Goal: Task Accomplishment & Management: Complete application form

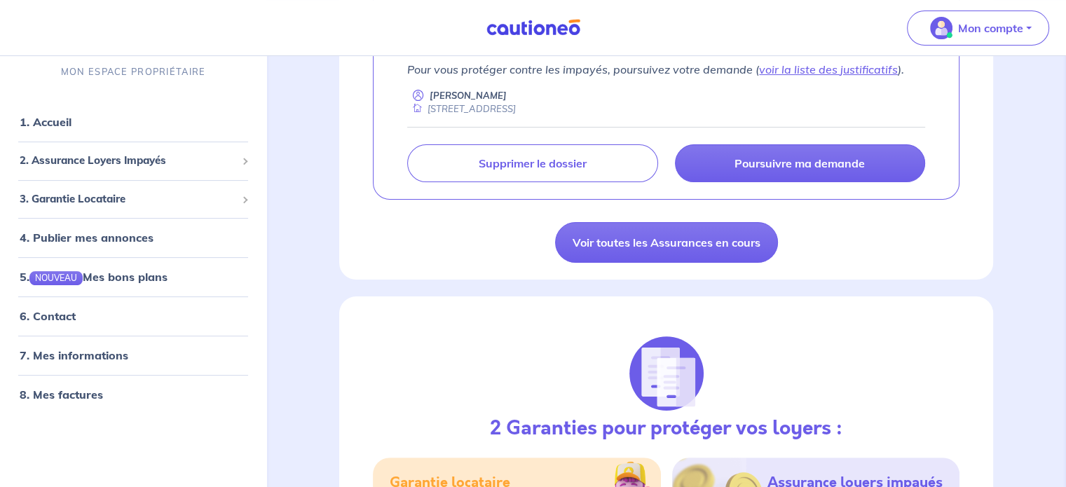
scroll to position [210, 0]
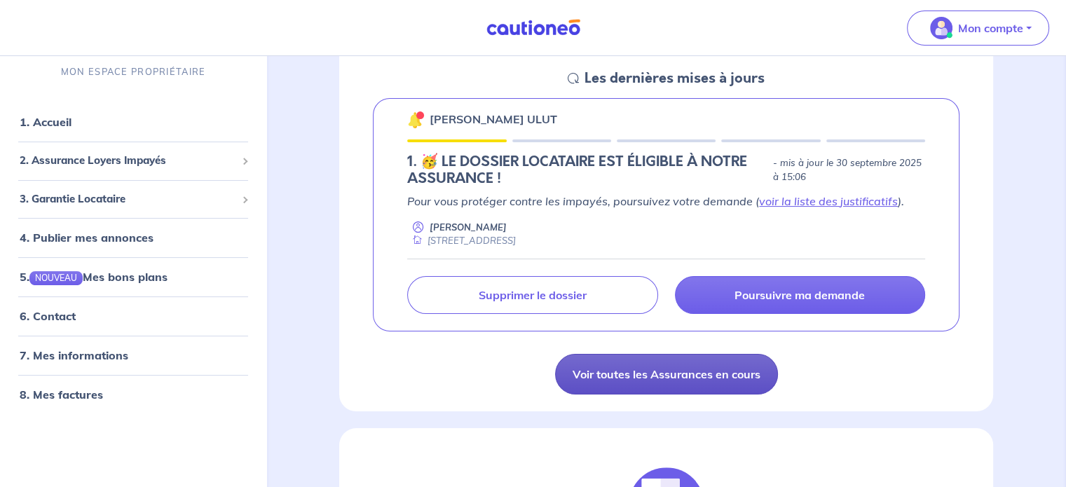
click at [708, 384] on link "Voir toutes les Assurances en cours" at bounding box center [666, 374] width 223 height 41
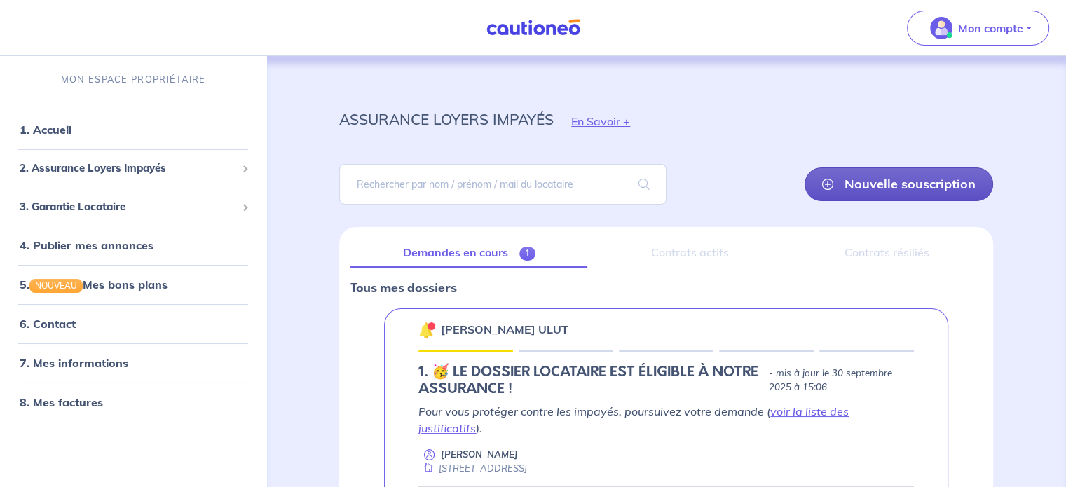
click at [868, 179] on link "Nouvelle souscription" at bounding box center [898, 184] width 189 height 34
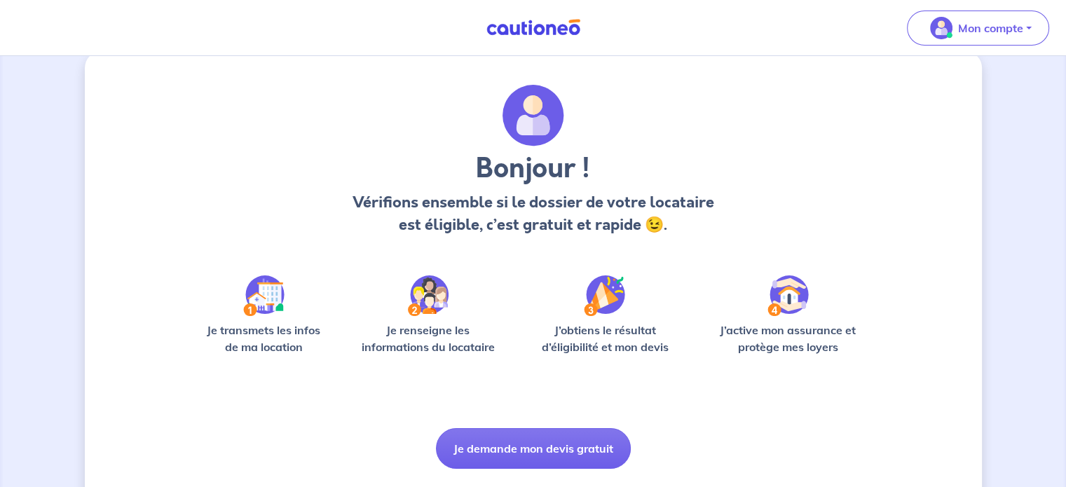
scroll to position [59, 0]
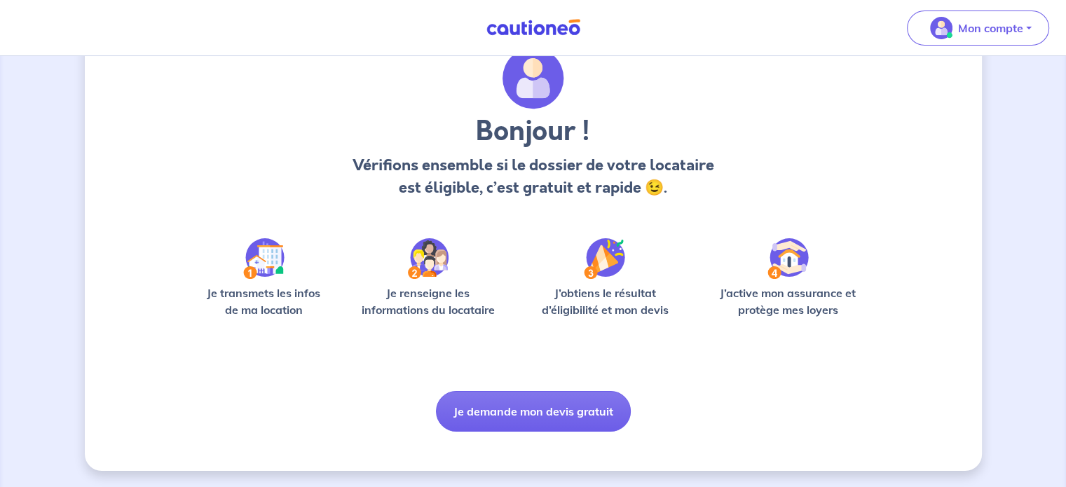
click at [426, 301] on p "Je renseigne les informations du locataire" at bounding box center [428, 302] width 151 height 34
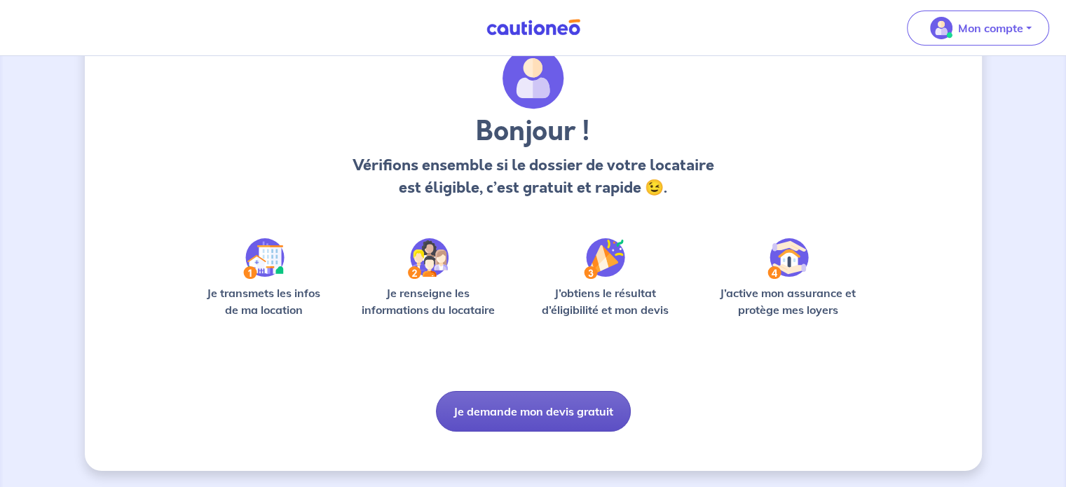
click at [555, 412] on button "Je demande mon devis gratuit" at bounding box center [533, 411] width 195 height 41
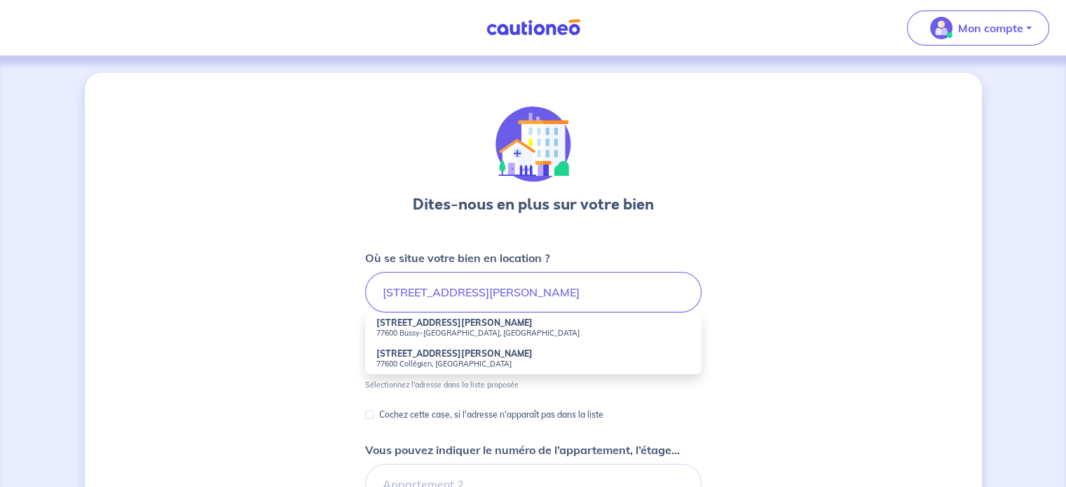
click at [395, 325] on strong "56 Avenue du Général de Gaulle" at bounding box center [454, 322] width 156 height 11
type input "56 Avenue du Général de Gaulle, 77600 Bussy-Saint-Georges, France"
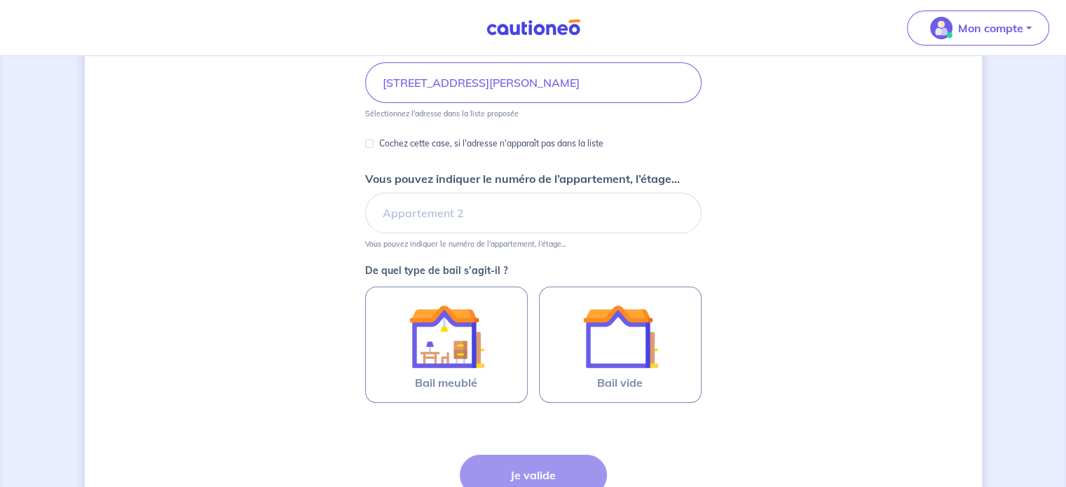
scroll to position [210, 0]
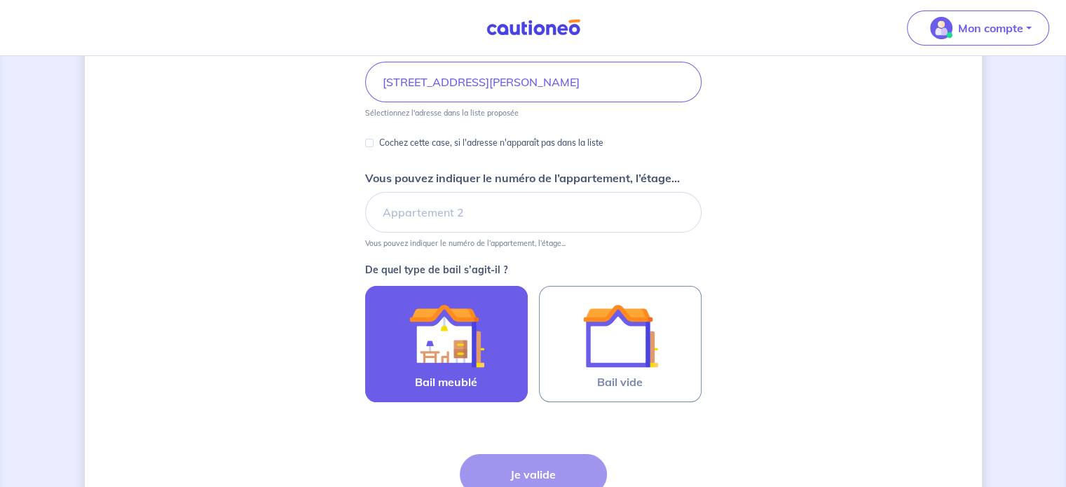
click at [488, 345] on div at bounding box center [447, 336] width 128 height 76
click at [0, 0] on input "Bail meublé" at bounding box center [0, 0] width 0 height 0
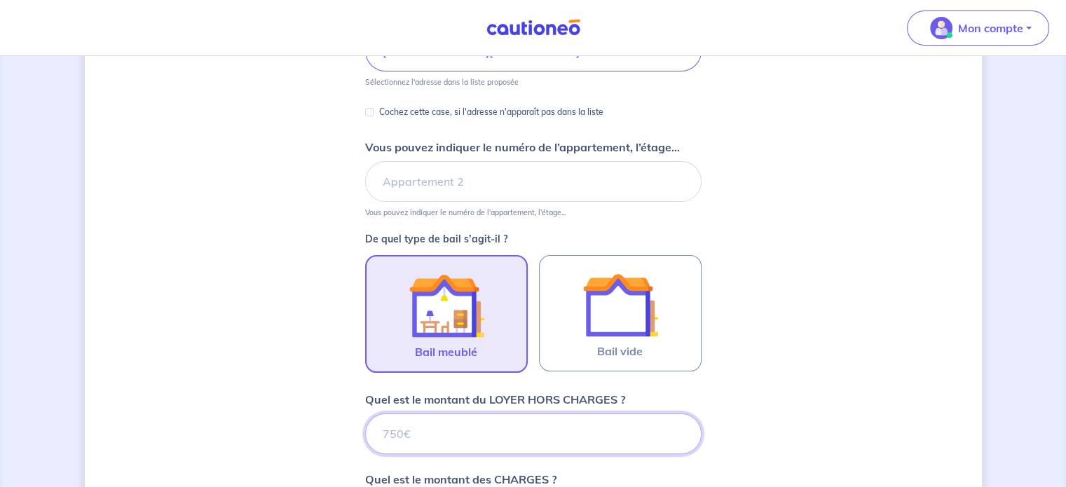
scroll to position [240, 0]
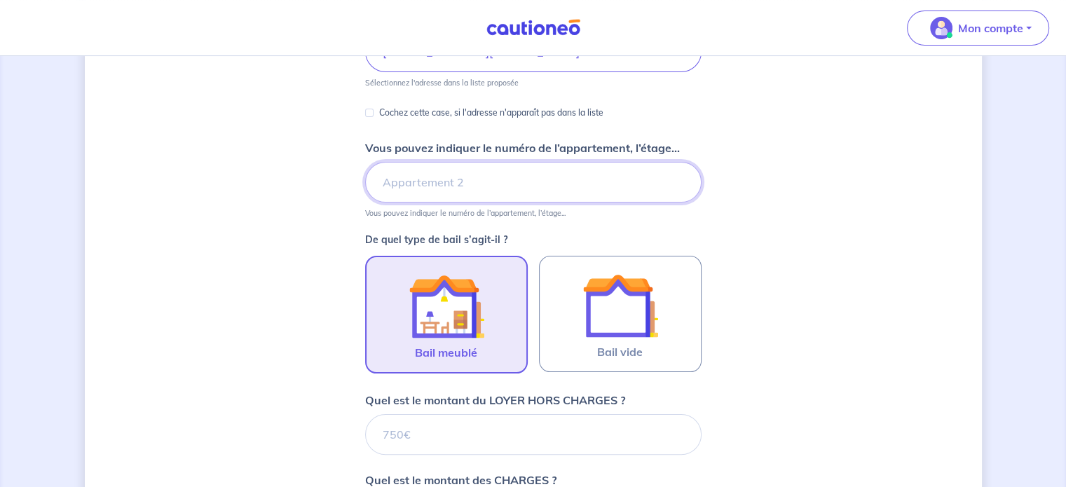
click at [586, 180] on input "Vous pouvez indiquer le numéro de l’appartement, l’étage..." at bounding box center [533, 182] width 336 height 41
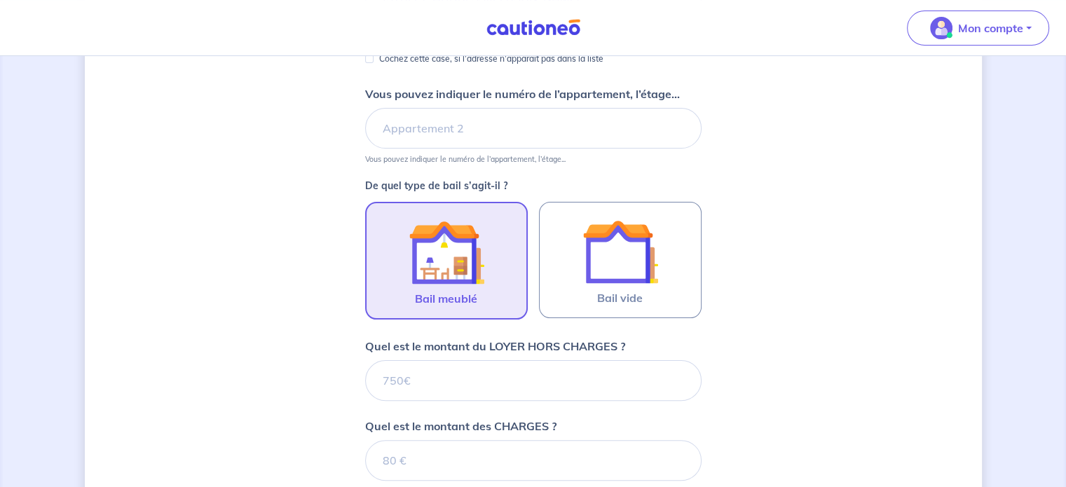
scroll to position [451, 0]
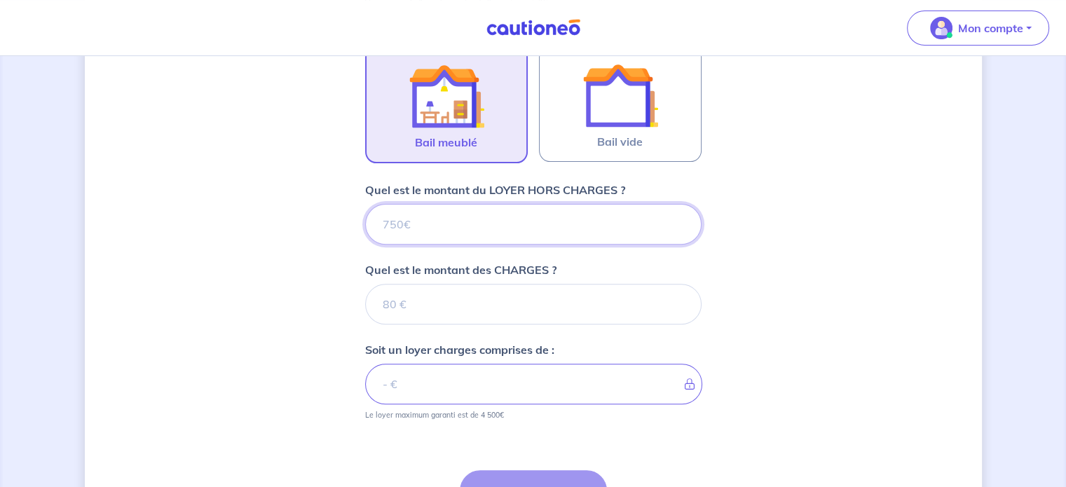
click at [416, 231] on input "Quel est le montant du LOYER HORS CHARGES ?" at bounding box center [533, 224] width 336 height 41
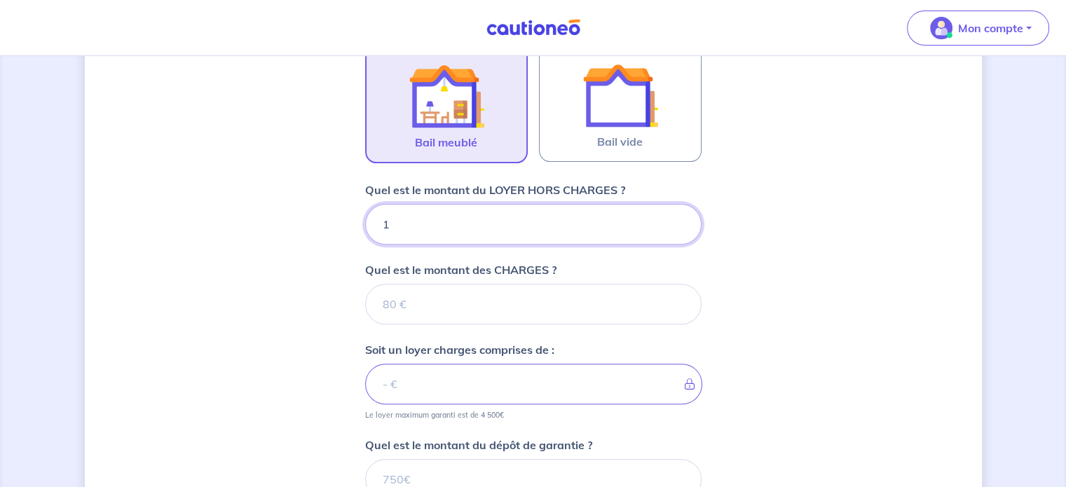
type input "10"
type input "10050"
type input "10"
type input "1050"
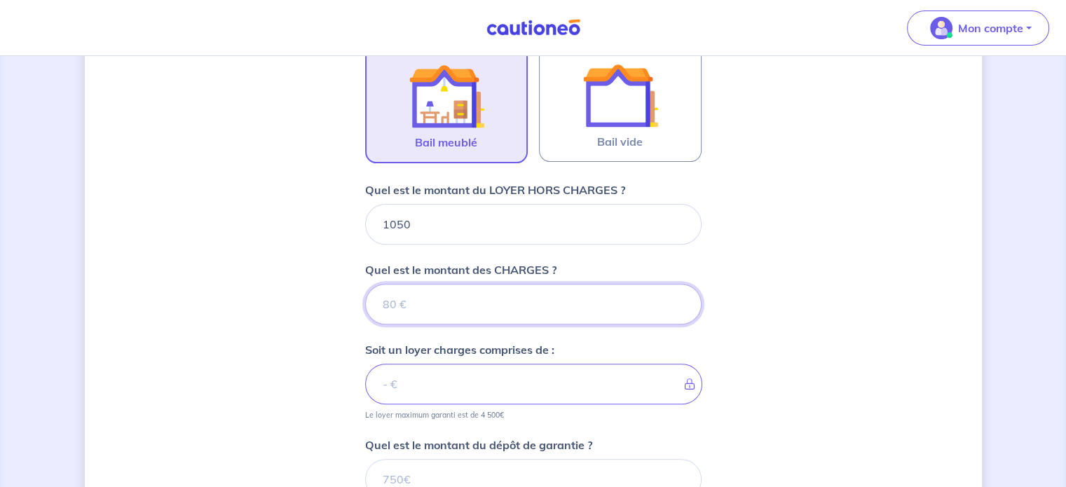
click at [416, 311] on input "Quel est le montant des CHARGES ?" at bounding box center [533, 304] width 336 height 41
type input "130"
type input "1180"
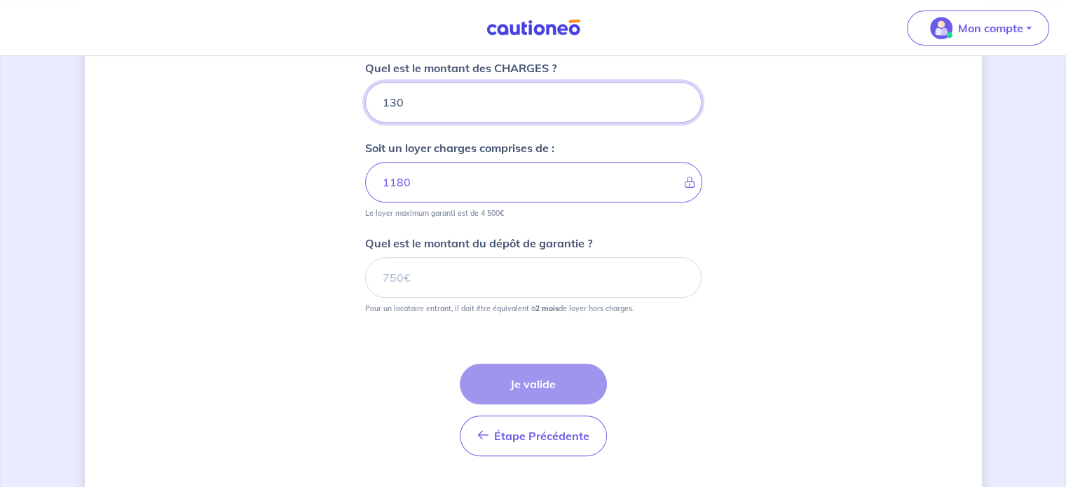
scroll to position [661, 0]
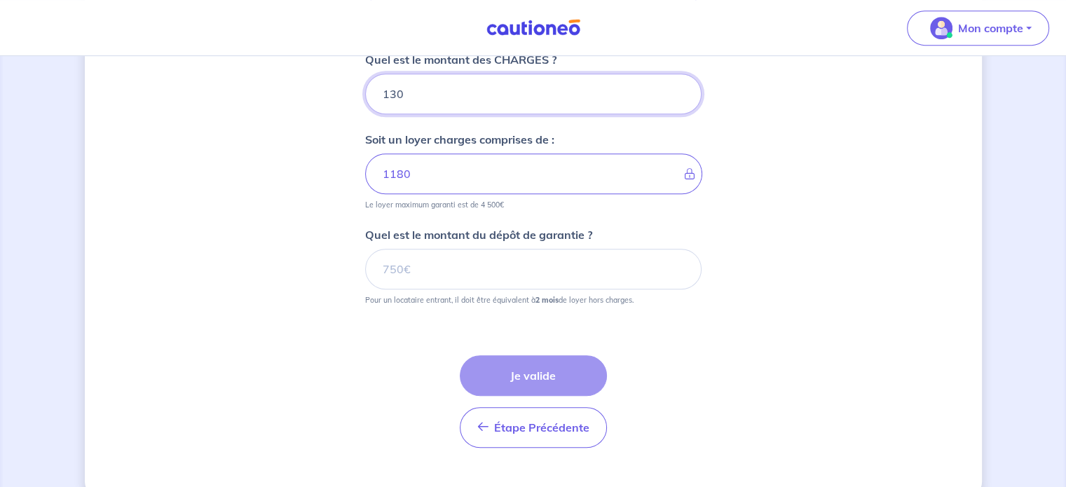
type input "130"
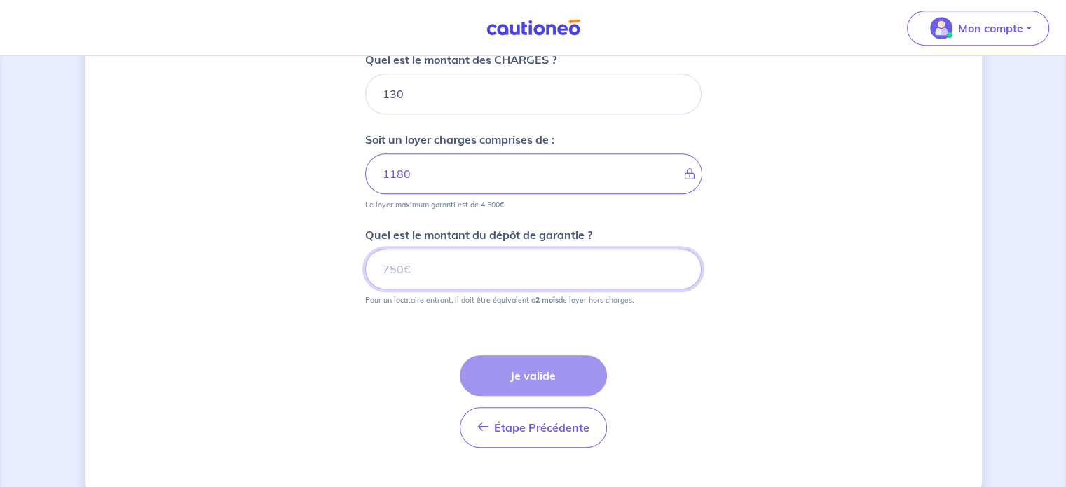
click at [472, 256] on input "Quel est le montant du dépôt de garantie ?" at bounding box center [533, 269] width 336 height 41
type input "2100"
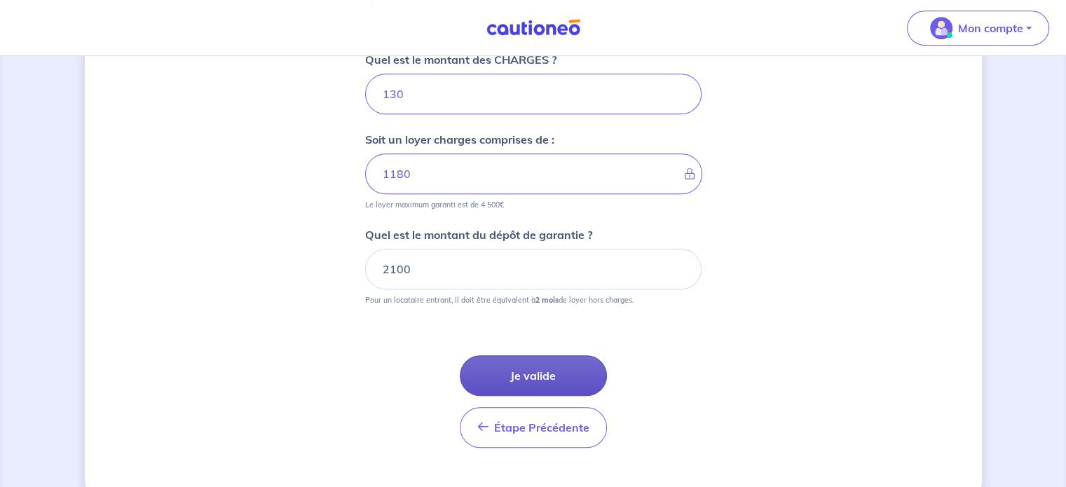
click at [530, 364] on button "Je valide" at bounding box center [533, 375] width 147 height 41
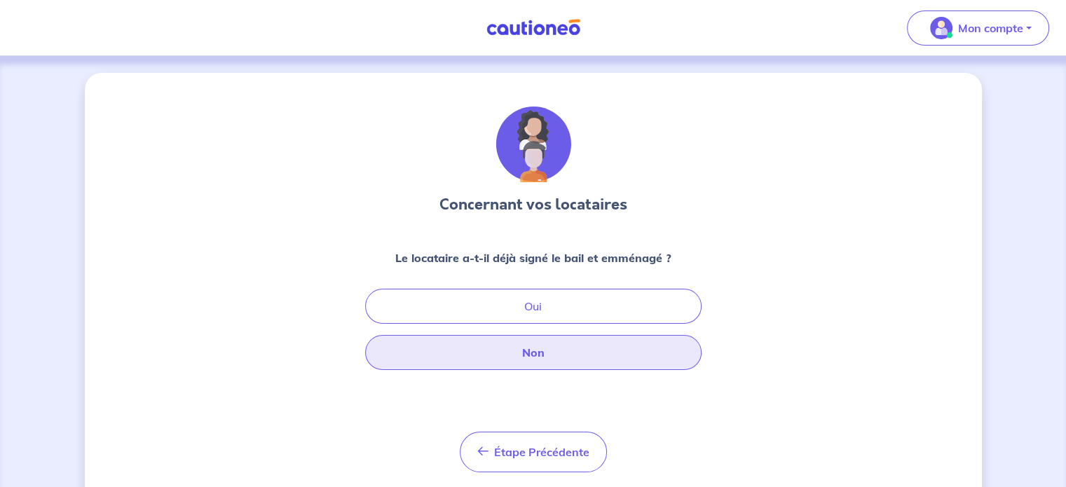
click at [551, 348] on button "Non" at bounding box center [533, 352] width 336 height 35
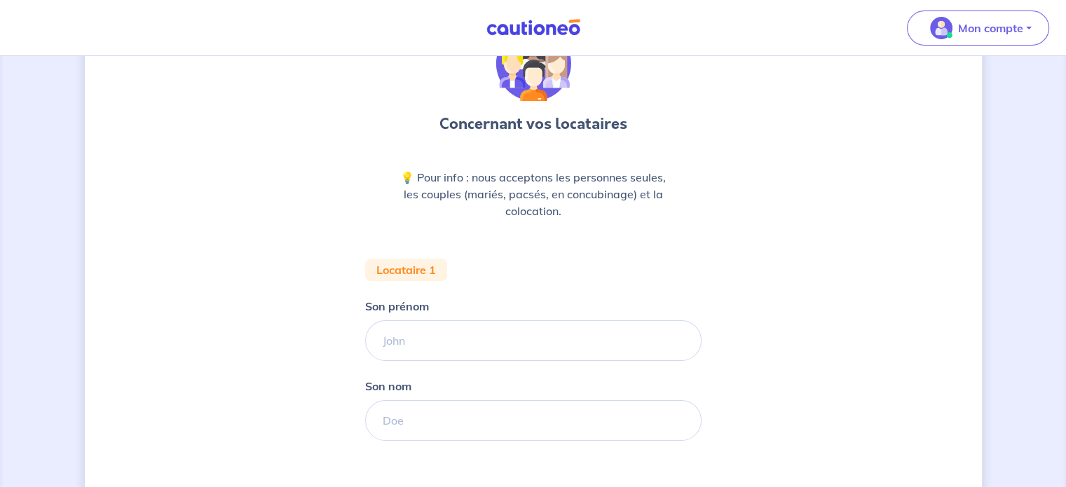
scroll to position [140, 0]
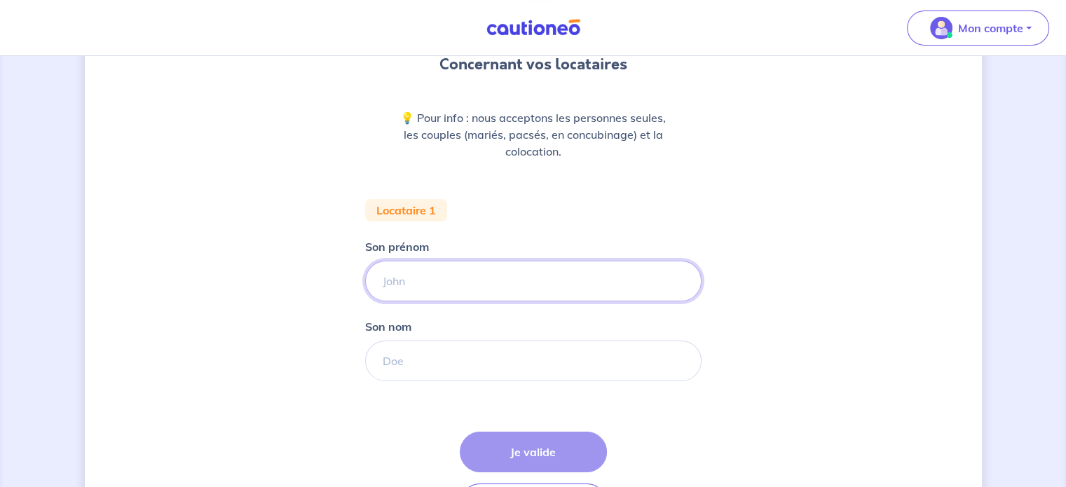
click at [516, 261] on input "Son prénom" at bounding box center [533, 281] width 336 height 41
type input "T"
type input "THEO"
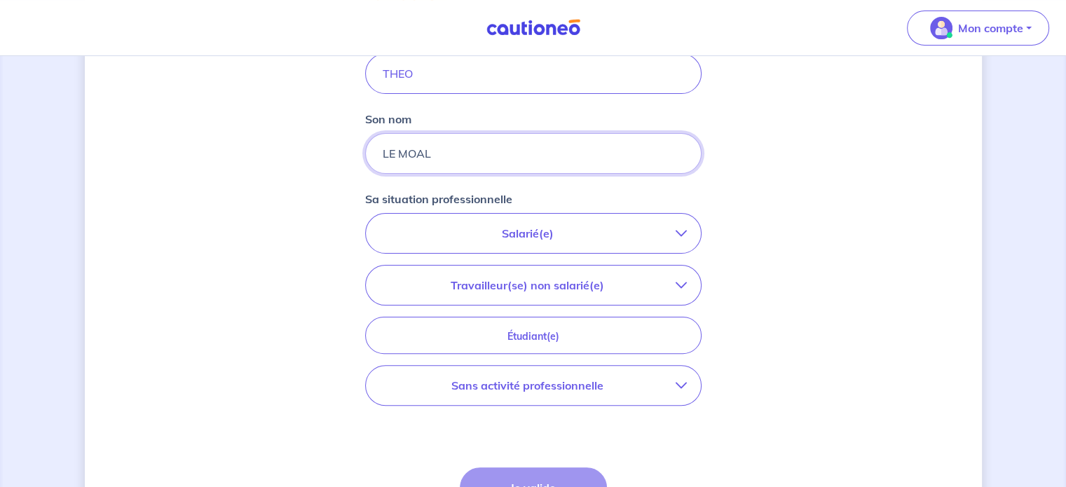
scroll to position [350, 0]
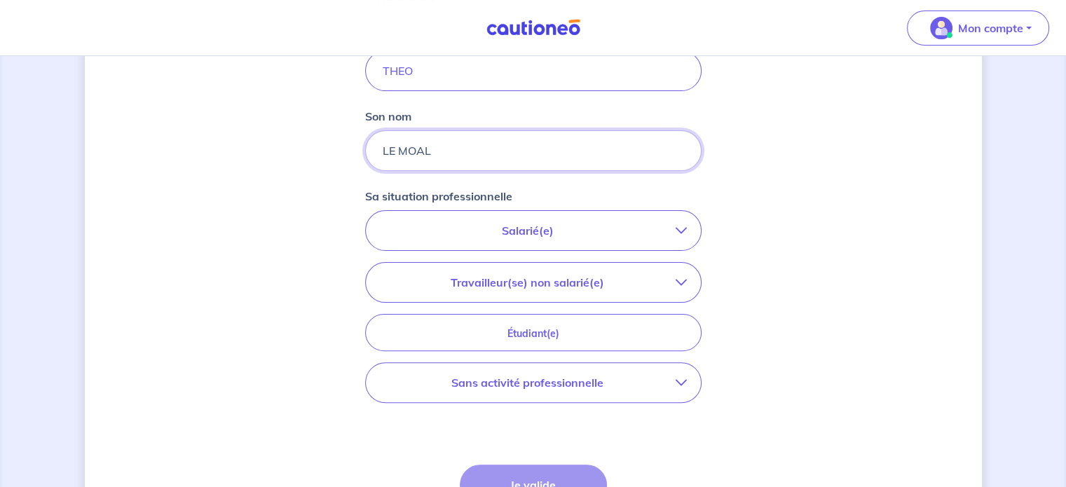
type input "LE MOAL"
click at [584, 238] on p "Salarié(e)" at bounding box center [528, 230] width 296 height 17
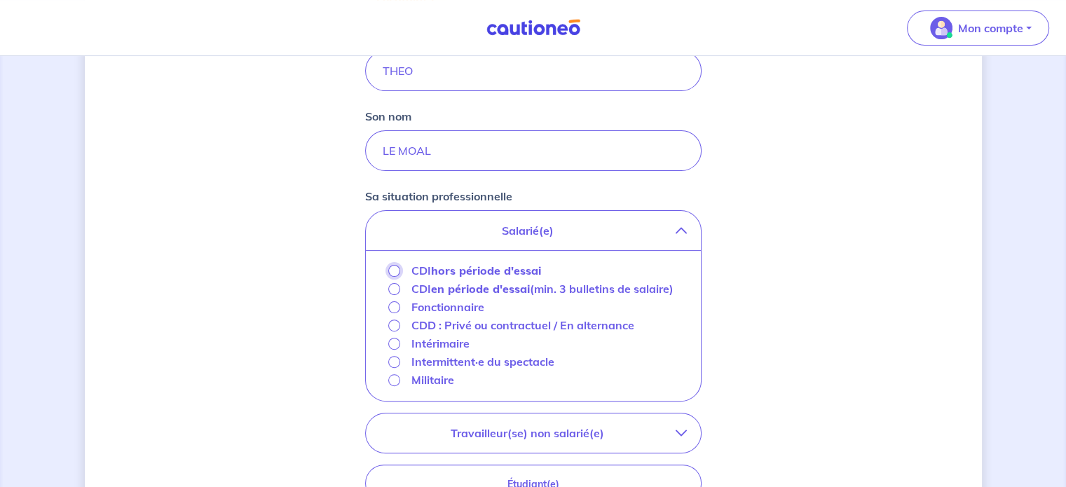
click at [393, 268] on input "CDI hors période d'essai" at bounding box center [394, 271] width 12 height 12
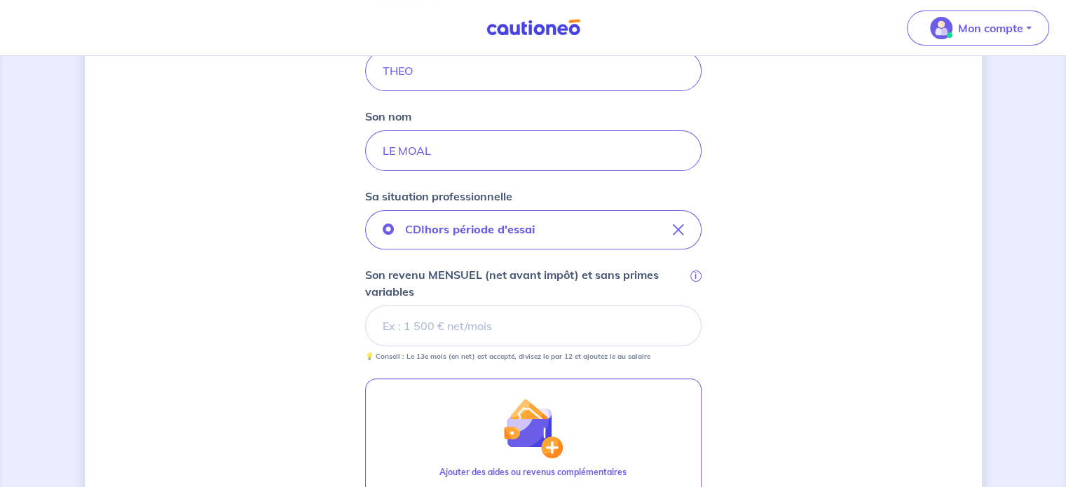
click at [493, 322] on input "Son revenu MENSUEL (net avant impôt) et sans primes variables i" at bounding box center [533, 326] width 336 height 41
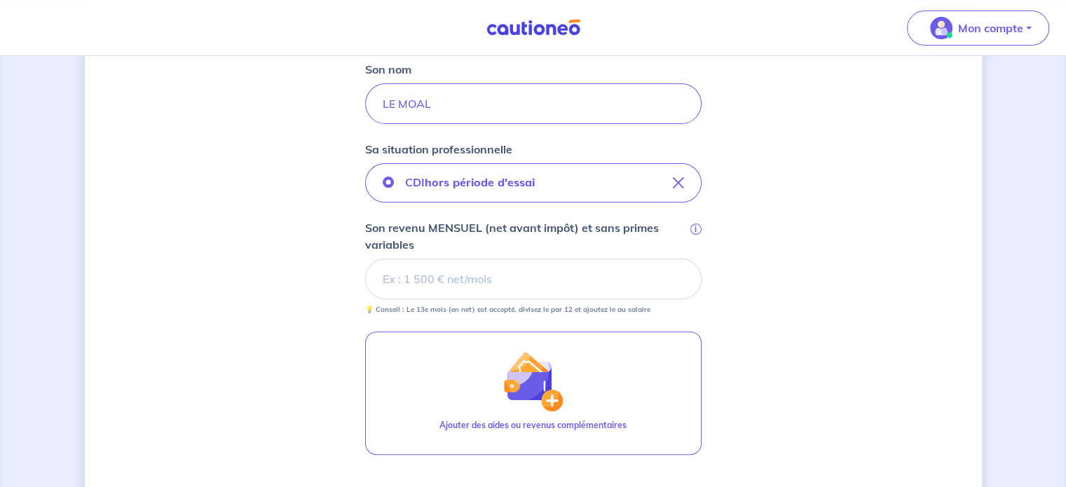
scroll to position [420, 0]
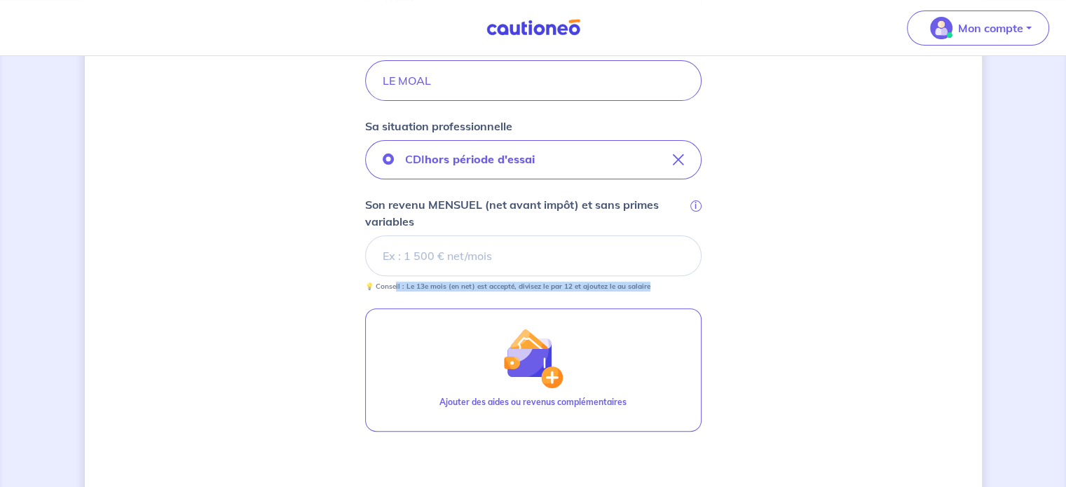
drag, startPoint x: 653, startPoint y: 285, endPoint x: 395, endPoint y: 296, distance: 258.1
click at [395, 296] on form "Locataire 1 Son prénom THEO Son nom LE MOAL Sa situation professionnelle CDI ho…" at bounding box center [533, 261] width 336 height 684
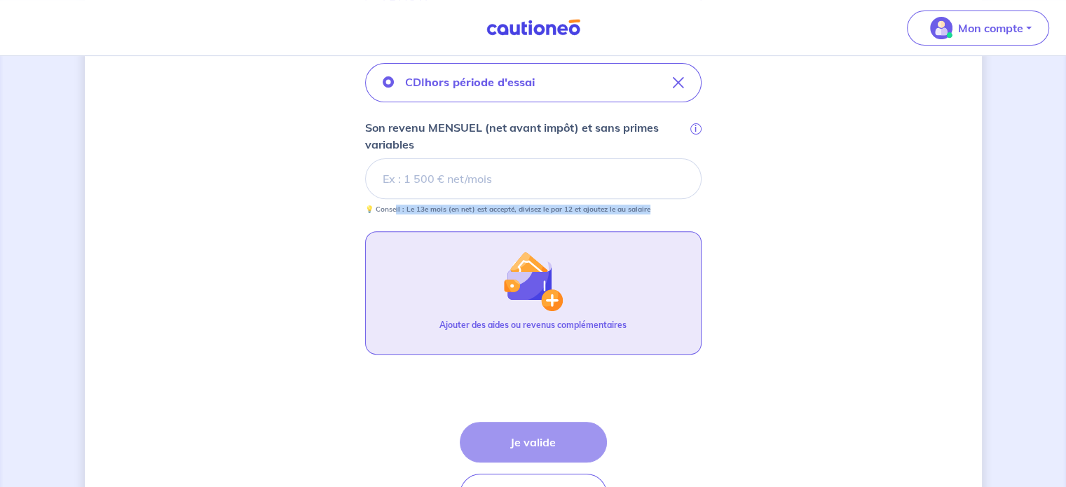
scroll to position [590, 0]
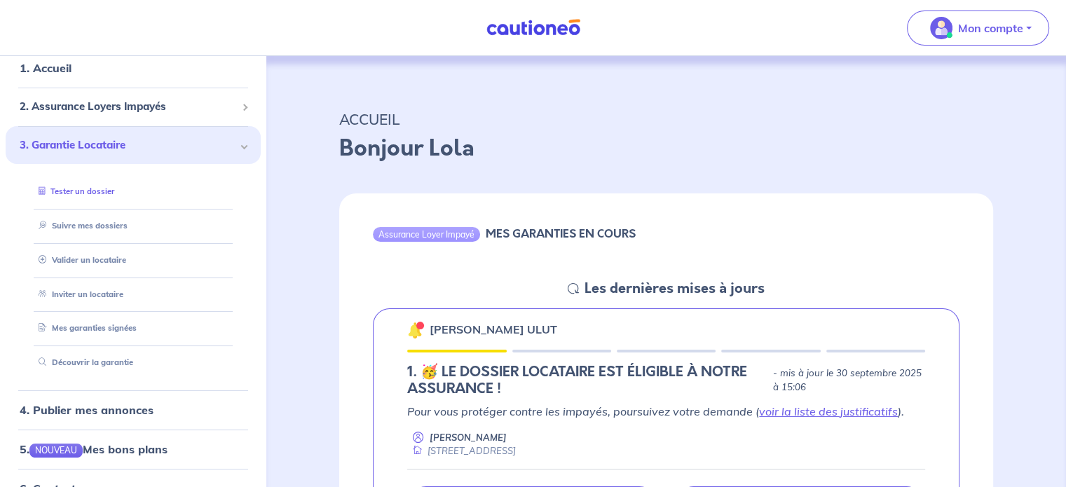
scroll to position [70, 0]
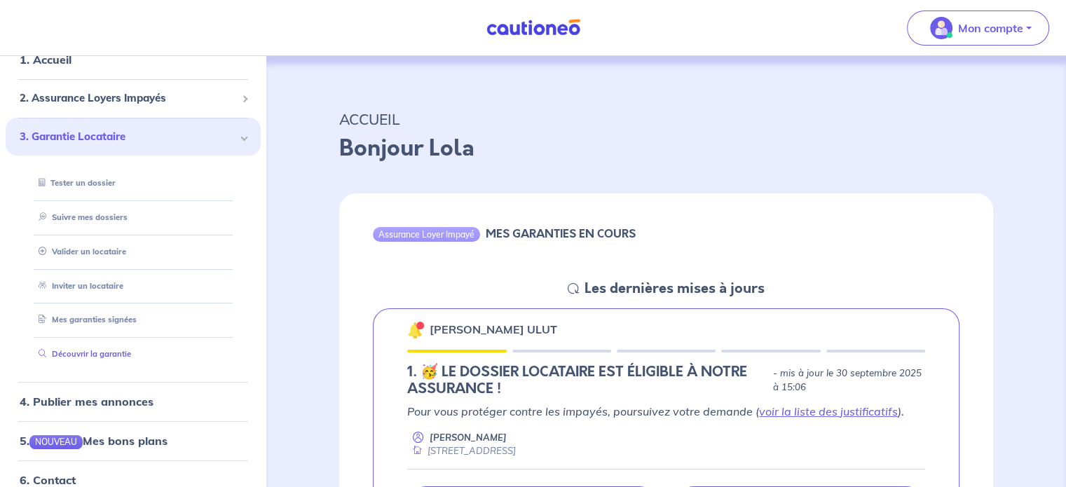
click at [97, 350] on link "Découvrir la garantie" at bounding box center [82, 354] width 98 height 10
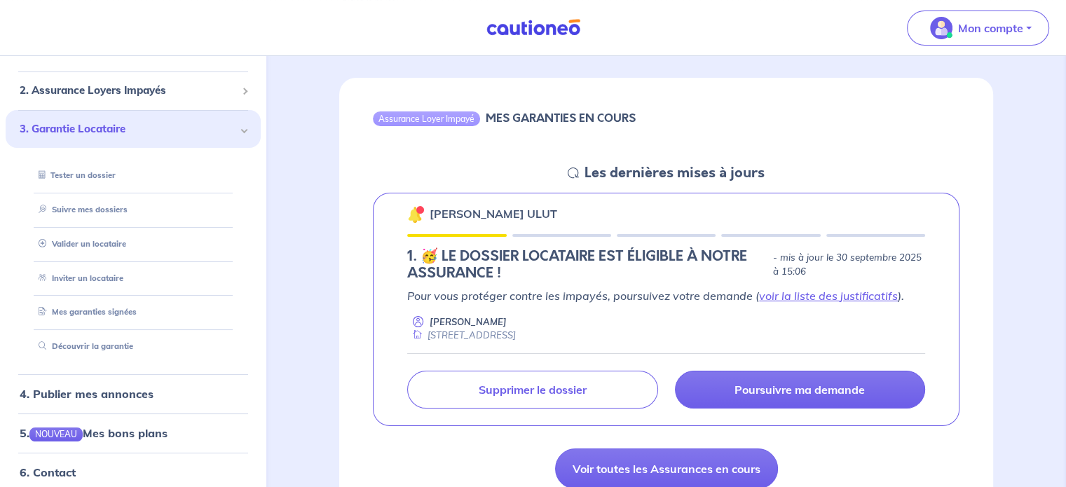
scroll to position [140, 0]
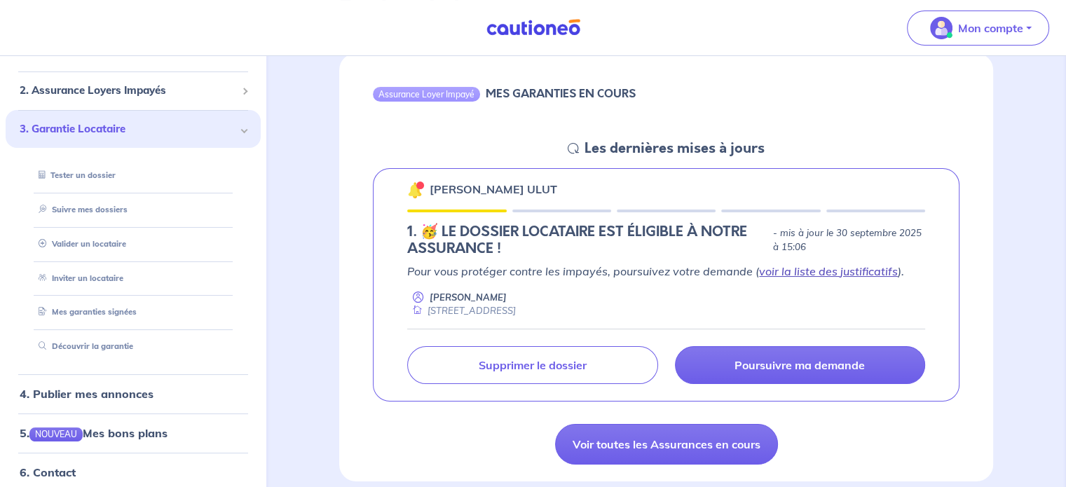
click at [806, 271] on link "voir la liste des justificatifs" at bounding box center [828, 271] width 139 height 14
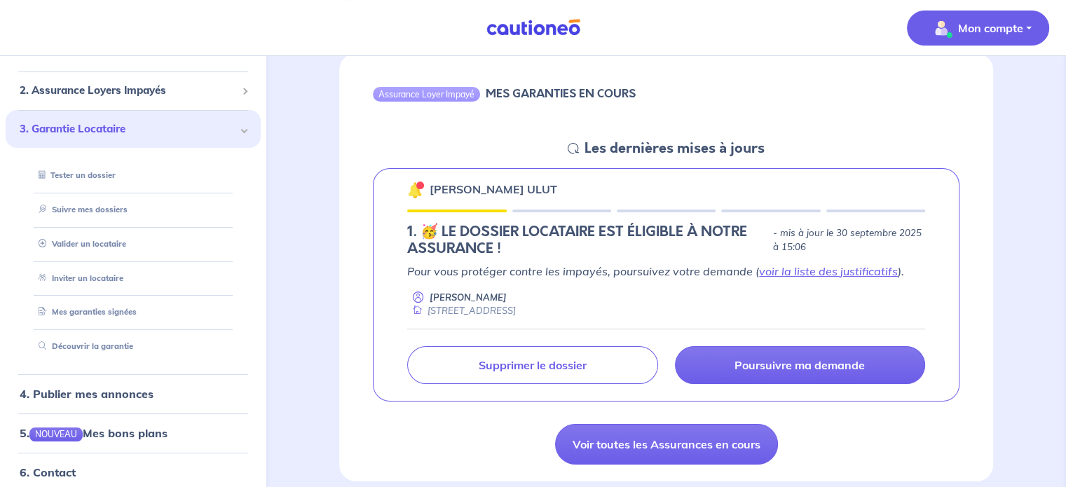
click at [995, 37] on span "Mon compte" at bounding box center [973, 28] width 99 height 22
click at [968, 121] on link "Me déconnecter" at bounding box center [963, 120] width 113 height 22
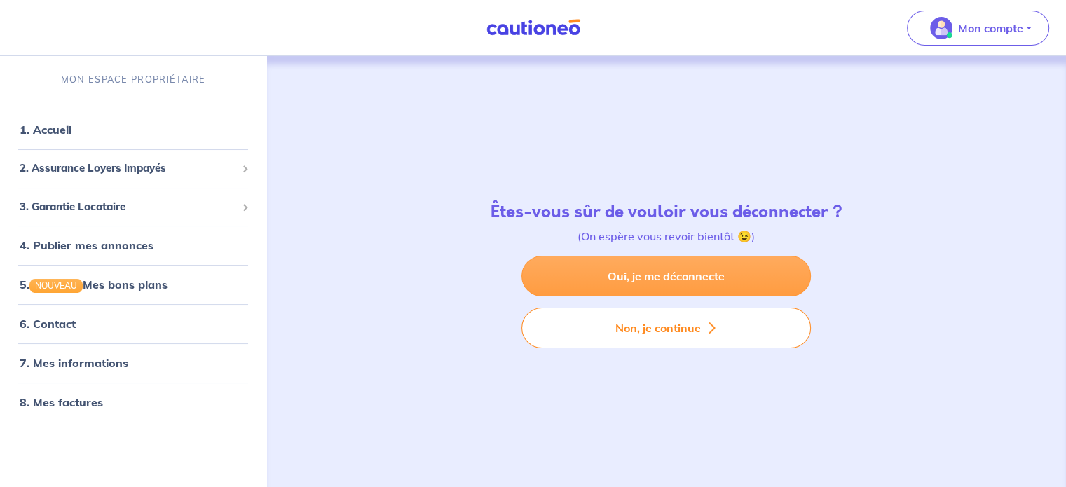
click at [685, 277] on link "Oui, je me déconnecte" at bounding box center [665, 276] width 289 height 41
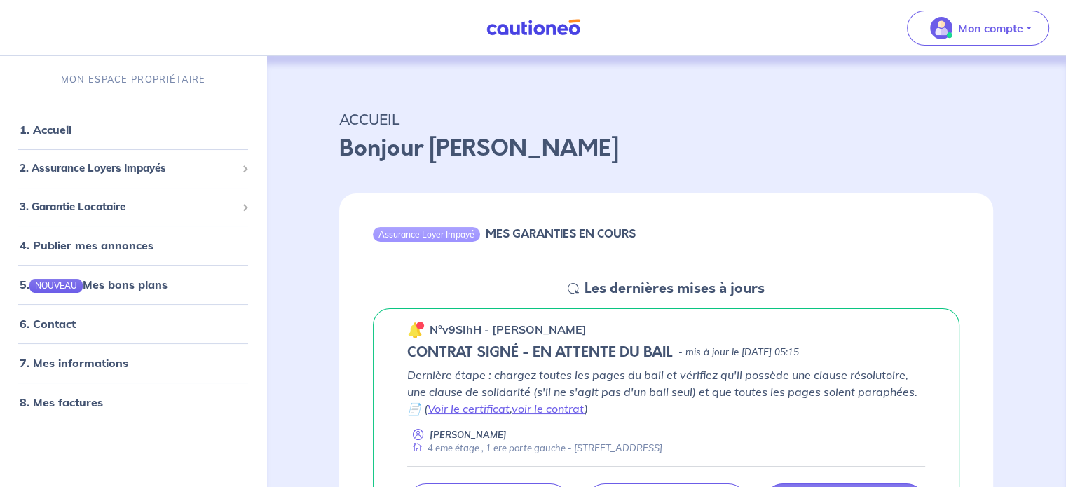
scroll to position [70, 0]
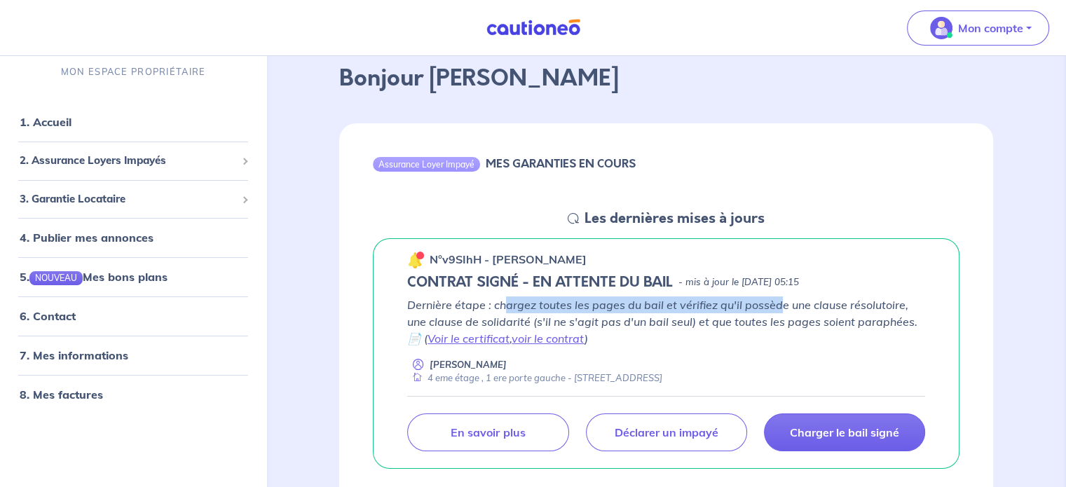
drag, startPoint x: 505, startPoint y: 301, endPoint x: 778, endPoint y: 299, distance: 273.3
click at [776, 300] on p "Dernière étape : chargez toutes les pages du bail et vérifiez qu'il possède une…" at bounding box center [666, 321] width 518 height 50
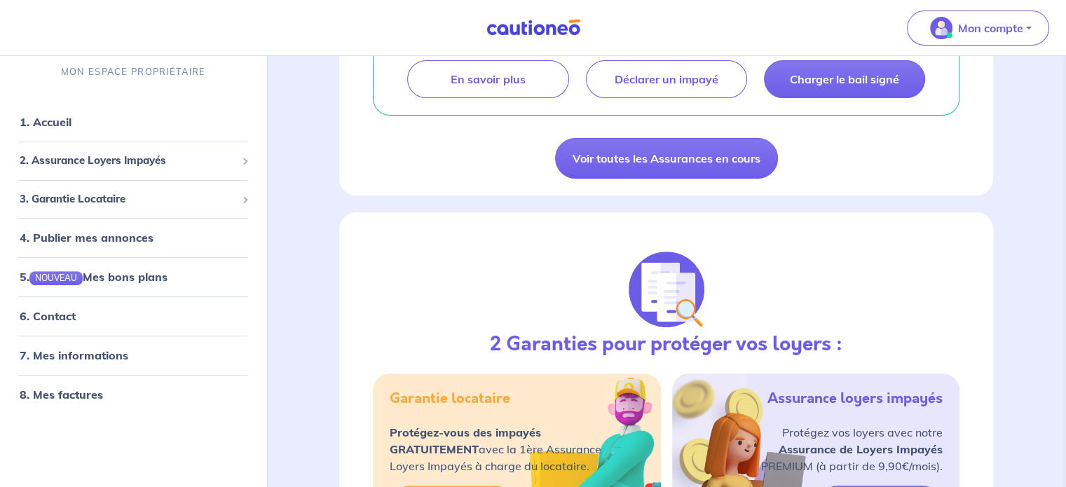
scroll to position [210, 0]
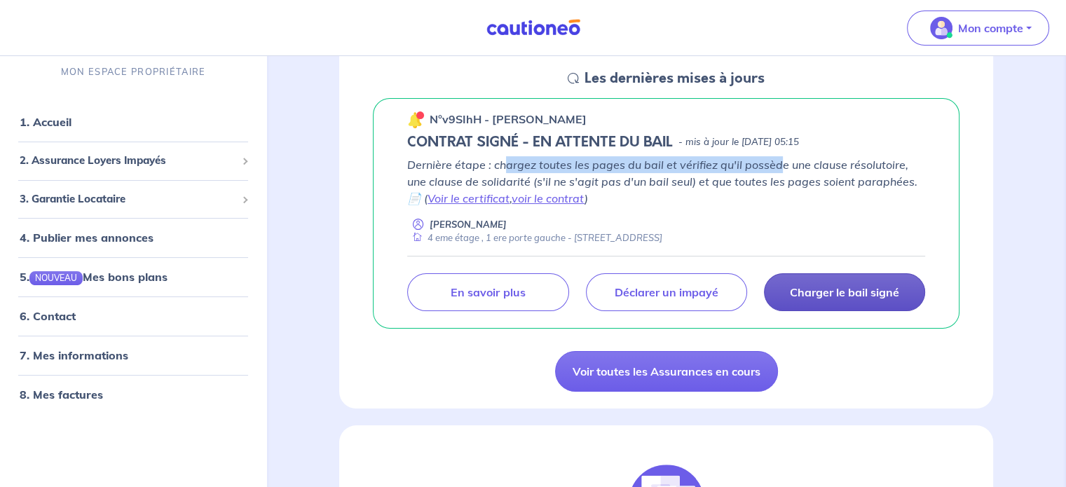
click at [879, 297] on p "Charger le bail signé" at bounding box center [844, 292] width 109 height 14
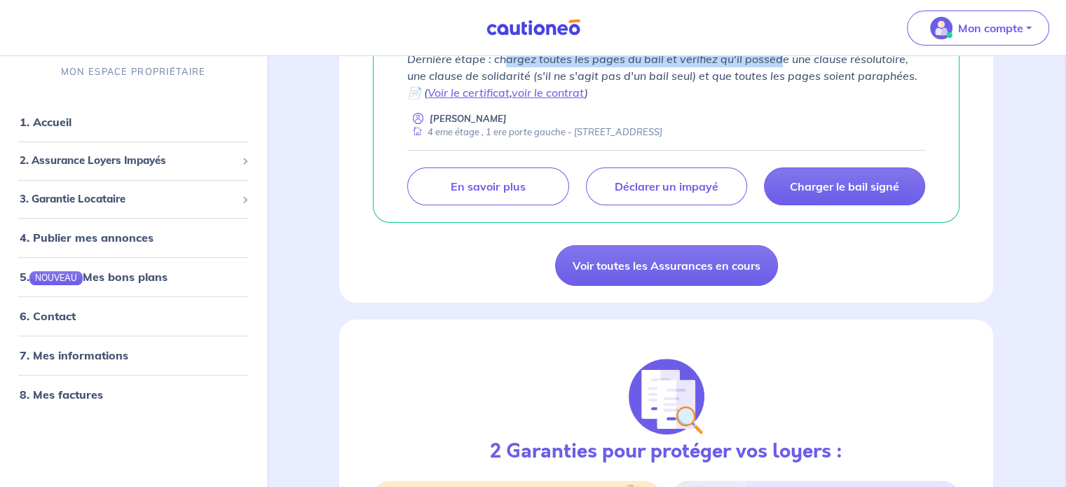
scroll to position [140, 0]
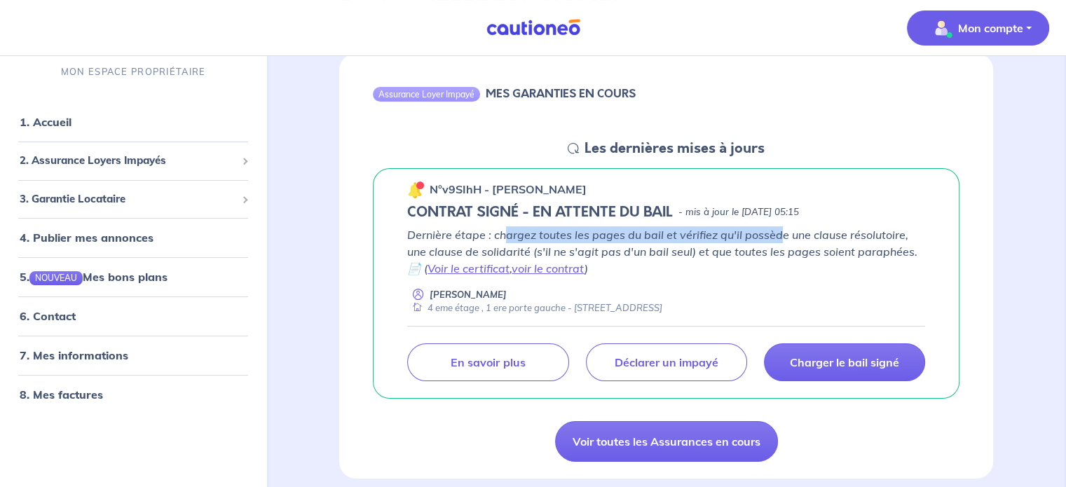
click at [987, 22] on p "Mon compte" at bounding box center [990, 28] width 65 height 17
click at [961, 117] on link "Me déconnecter" at bounding box center [963, 120] width 113 height 22
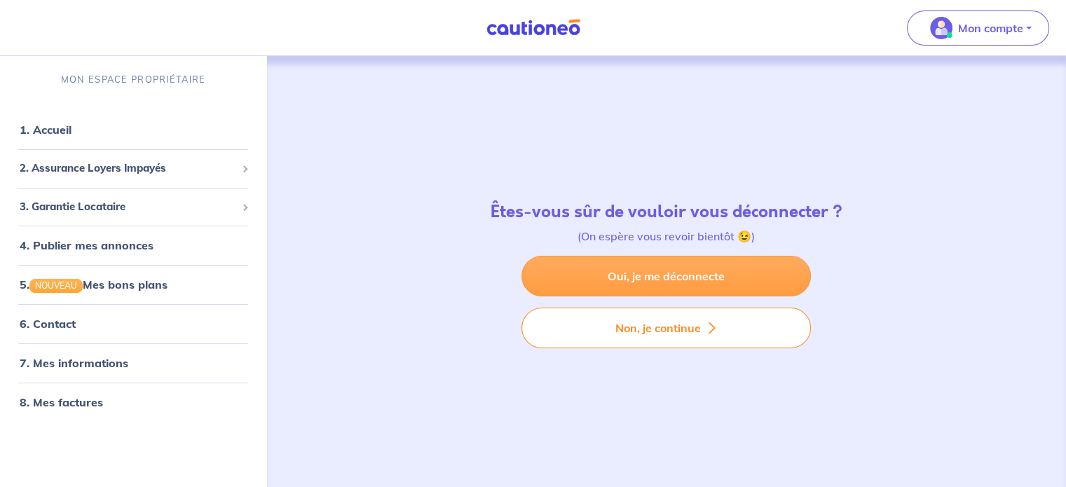
click at [643, 275] on link "Oui, je me déconnecte" at bounding box center [665, 276] width 289 height 41
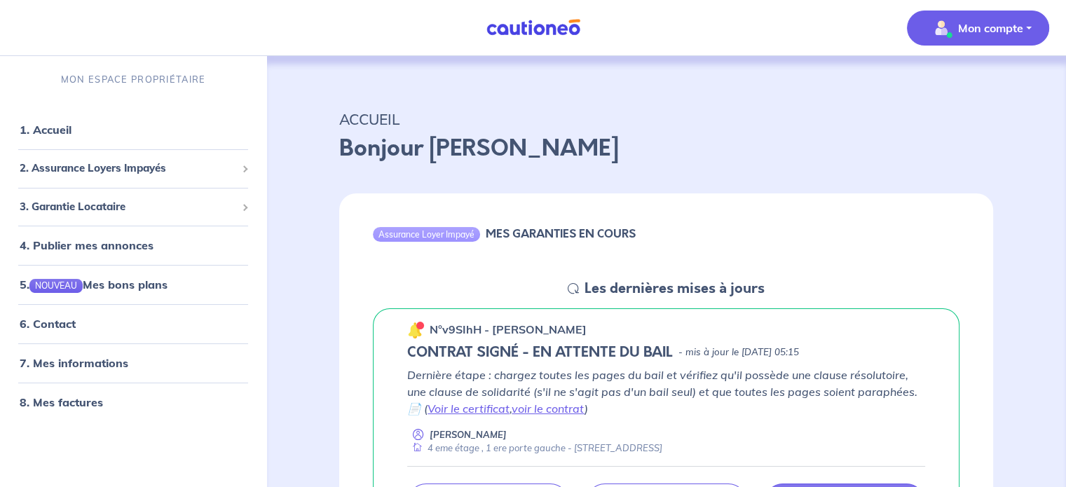
click at [974, 30] on p "Mon compte" at bounding box center [990, 28] width 65 height 17
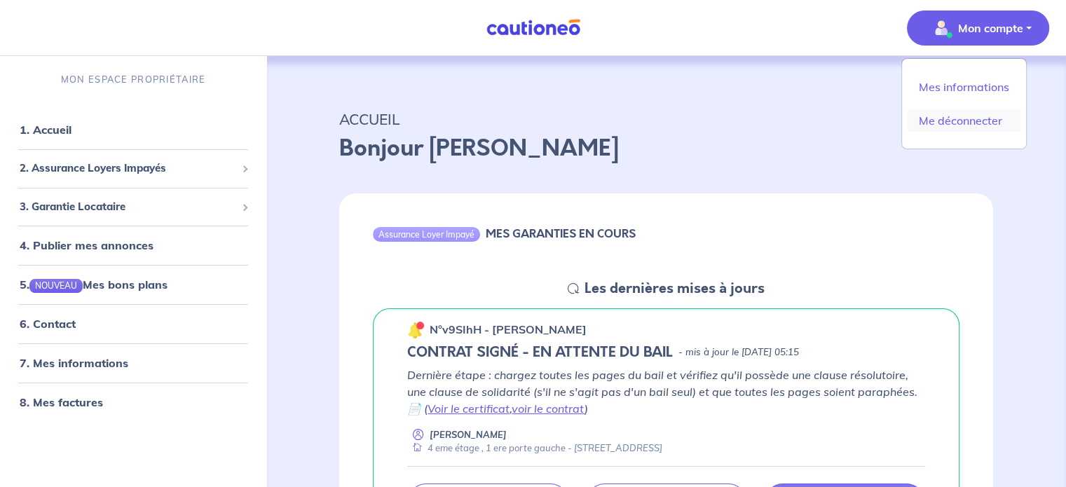
click at [949, 123] on link "Me déconnecter" at bounding box center [963, 120] width 113 height 22
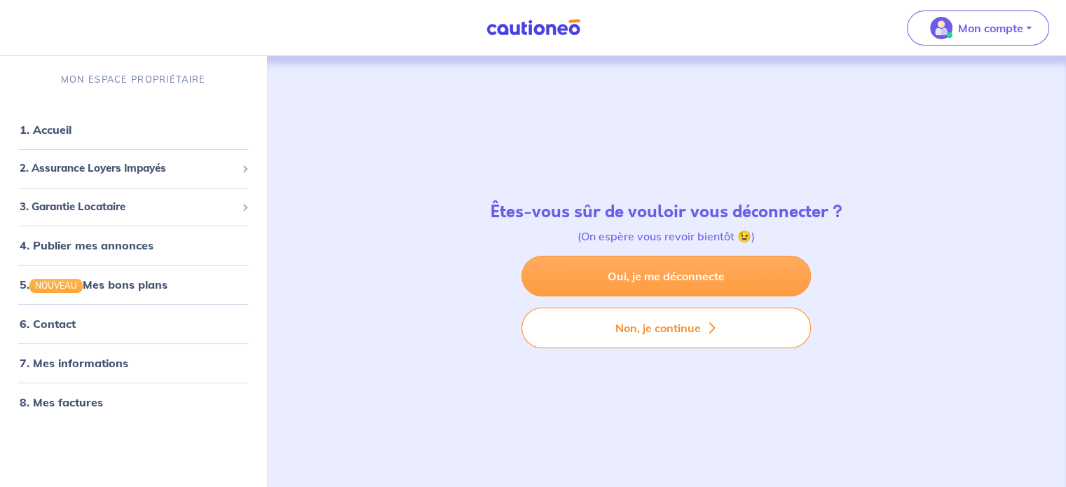
click at [672, 273] on link "Oui, je me déconnecte" at bounding box center [665, 276] width 289 height 41
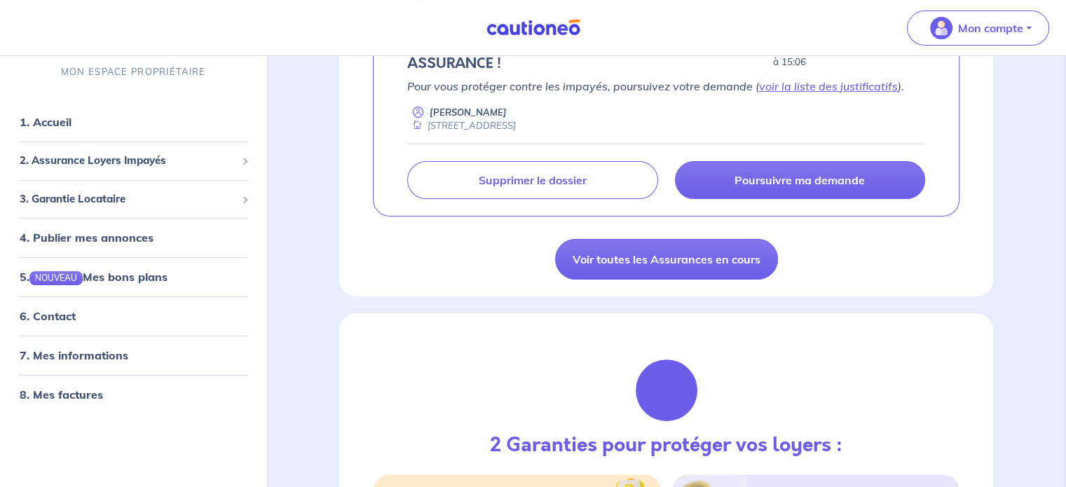
scroll to position [196, 0]
